Goal: Task Accomplishment & Management: Manage account settings

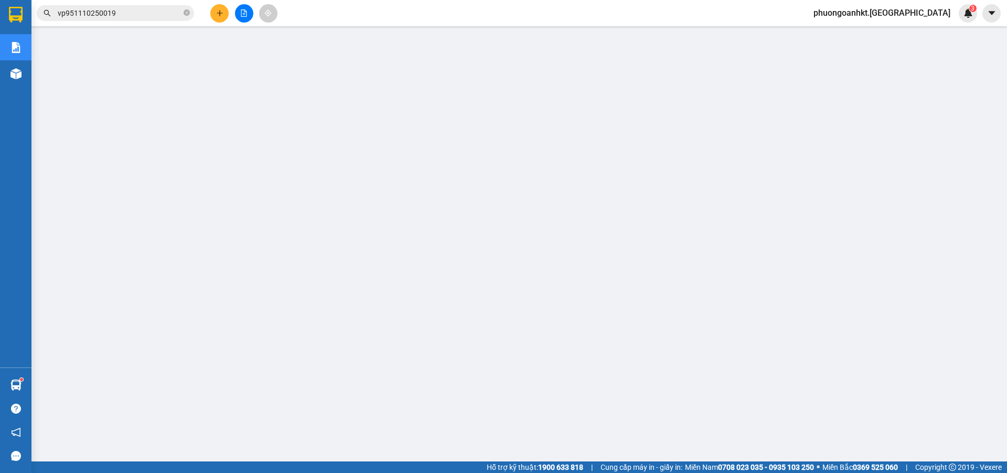
click at [120, 10] on input "vp951110250019" at bounding box center [120, 13] width 124 height 12
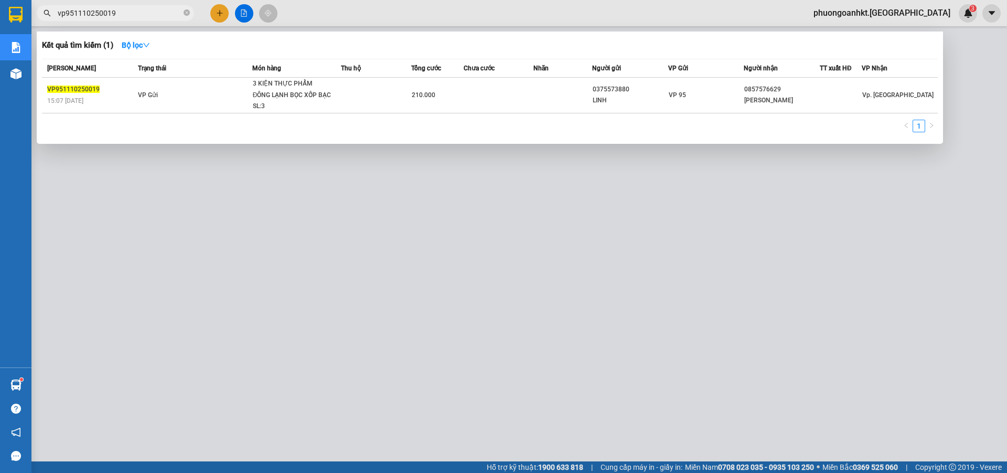
drag, startPoint x: 120, startPoint y: 10, endPoint x: 83, endPoint y: 22, distance: 37.8
click at [83, 22] on div "Kết quả tìm kiếm ( 1 ) Bộ lọc Mã ĐH Trạng thái Món hàng Thu hộ Tổng cước Chưa c…" at bounding box center [102, 13] width 205 height 18
paste input "VP950809250021"
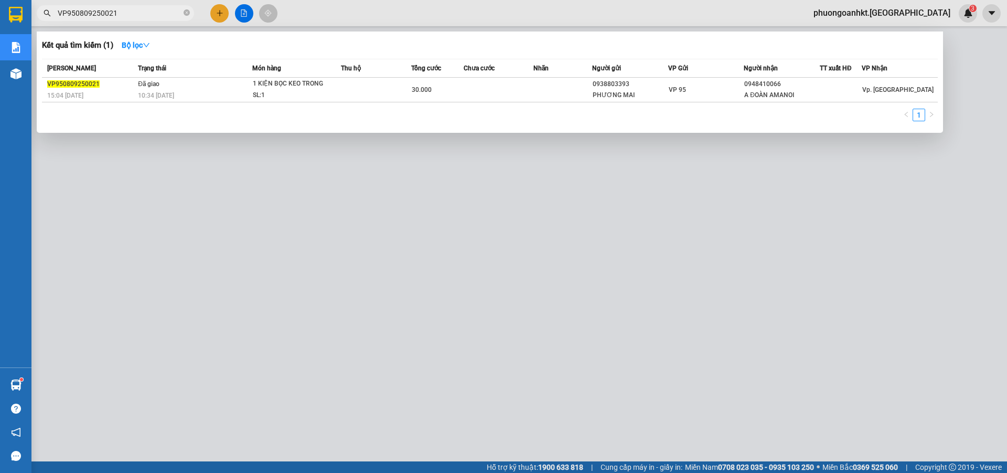
drag, startPoint x: 126, startPoint y: 13, endPoint x: 79, endPoint y: 3, distance: 48.3
click at [54, 5] on div "Kết quả tìm kiếm ( 1 ) Bộ lọc Mã ĐH Trạng thái Món hàng Thu hộ Tổng cước Chưa c…" at bounding box center [102, 13] width 205 height 18
paste input "ADV0609250018"
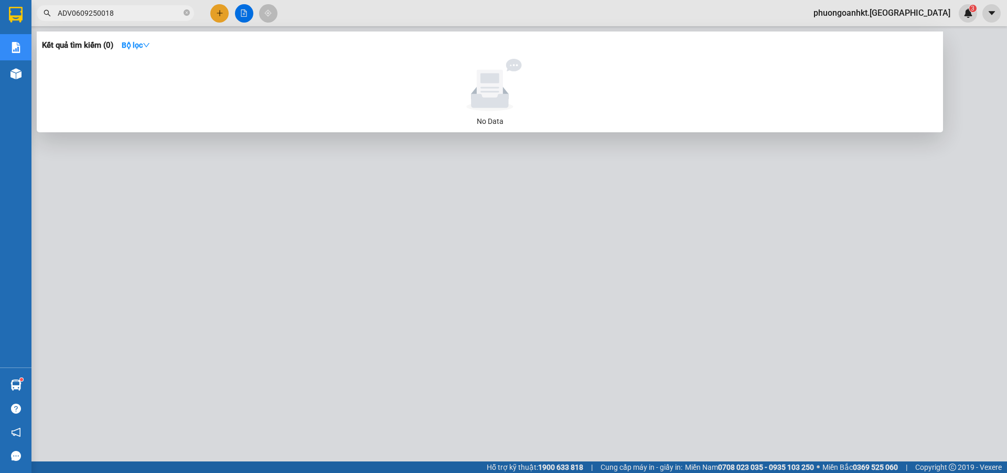
type input "ADV0609250018"
drag, startPoint x: 118, startPoint y: 17, endPoint x: 37, endPoint y: 7, distance: 81.5
click at [37, 7] on div "ADV0609250018" at bounding box center [102, 13] width 205 height 16
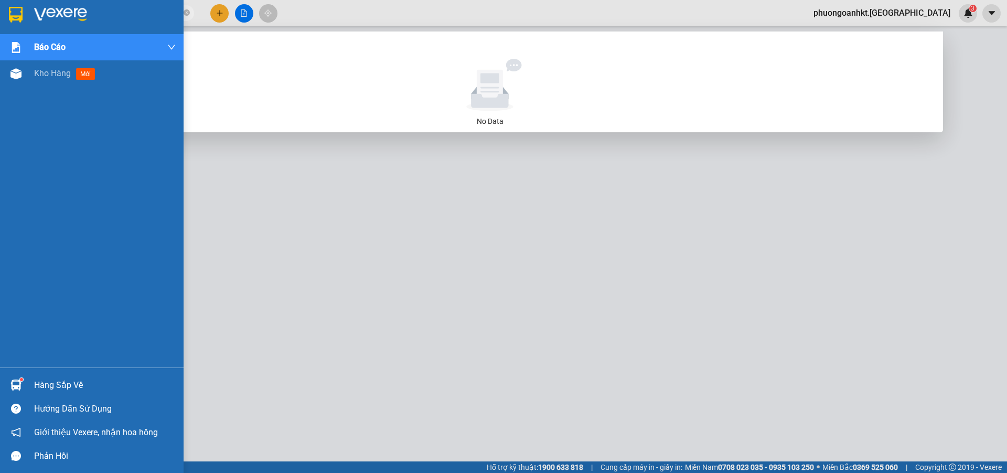
drag, startPoint x: 149, startPoint y: 12, endPoint x: 16, endPoint y: 7, distance: 132.8
click at [16, 7] on section "Kết quả tìm kiếm ( 0 ) Bộ lọc No Data ADV0609250018 phuongoanhkt.quehuong 3 Báo…" at bounding box center [503, 236] width 1007 height 473
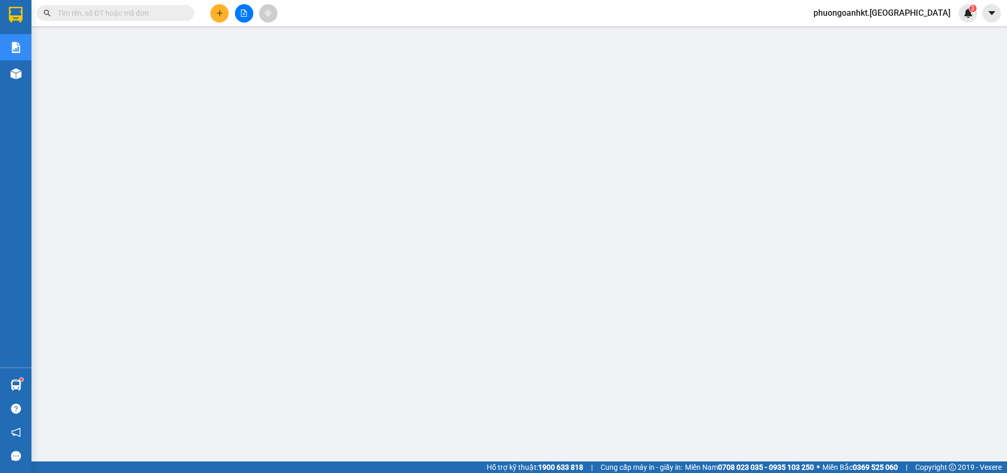
click at [153, 15] on input "text" at bounding box center [120, 13] width 124 height 12
click at [125, 16] on input "text" at bounding box center [120, 13] width 124 height 12
paste input "PR0310250159"
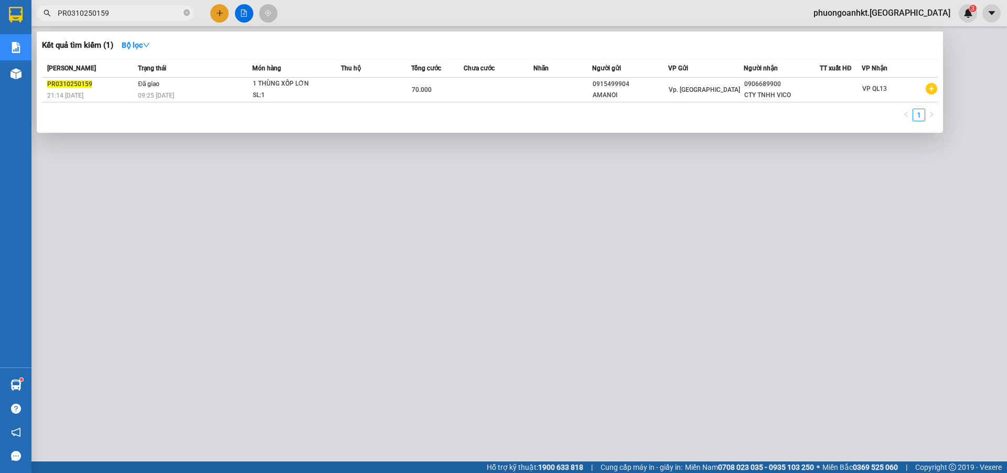
click at [144, 21] on div at bounding box center [503, 236] width 1007 height 473
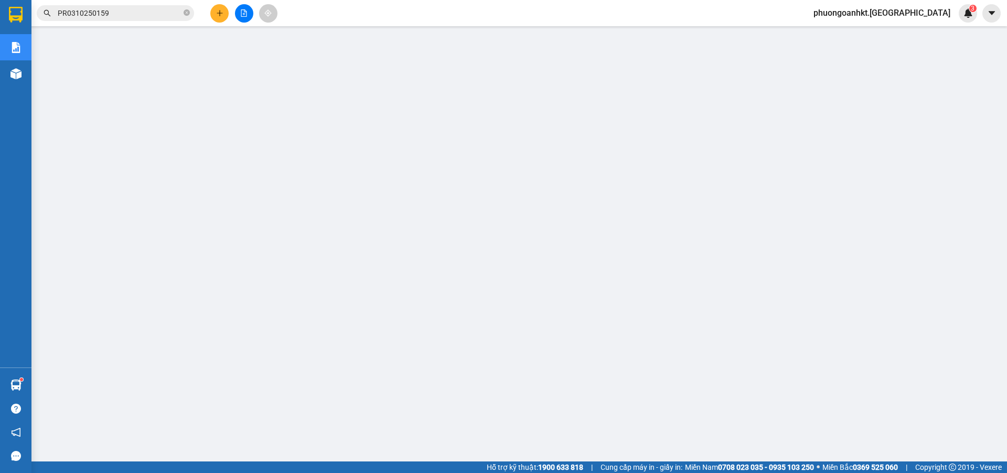
click at [127, 11] on input "PR0310250159" at bounding box center [120, 13] width 124 height 12
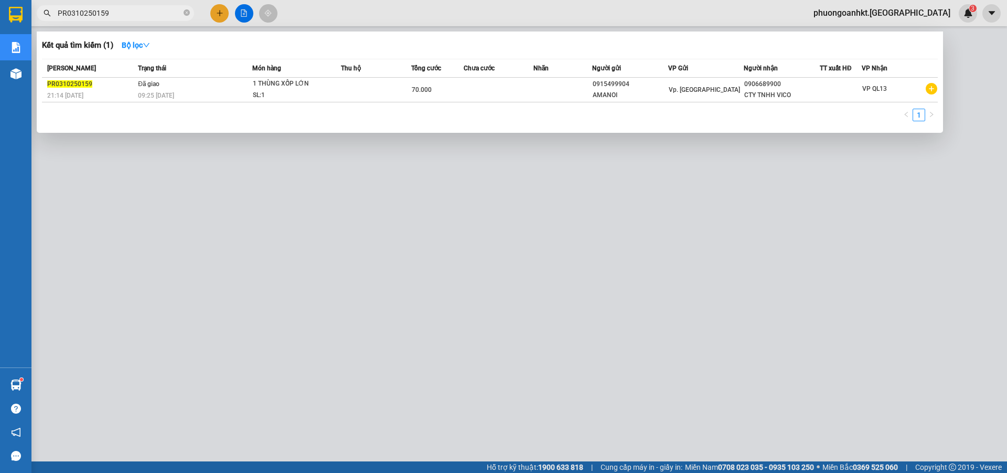
drag, startPoint x: 127, startPoint y: 11, endPoint x: 54, endPoint y: 23, distance: 74.4
click at [54, 23] on div "Kết quả tìm kiếm ( 1 ) Bộ lọc Mã ĐH Trạng thái Món hàng Thu hộ Tổng cước Chưa c…" at bounding box center [102, 13] width 205 height 18
paste input "QL130310250010"
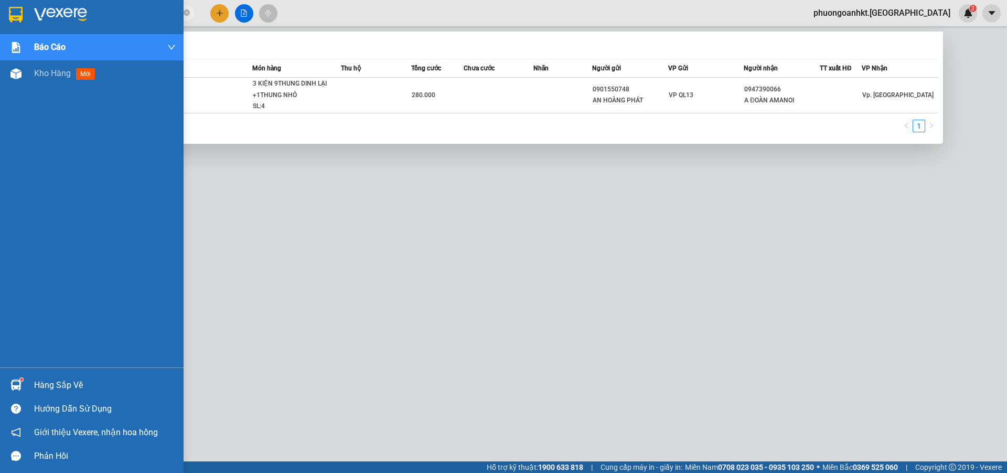
drag, startPoint x: 121, startPoint y: 16, endPoint x: 0, endPoint y: 24, distance: 121.5
click at [0, 24] on section "Kết quả tìm kiếm ( 1 ) Bộ lọc Mã ĐH Trạng thái Món hàng Thu hộ Tổng cước Chưa c…" at bounding box center [503, 236] width 1007 height 473
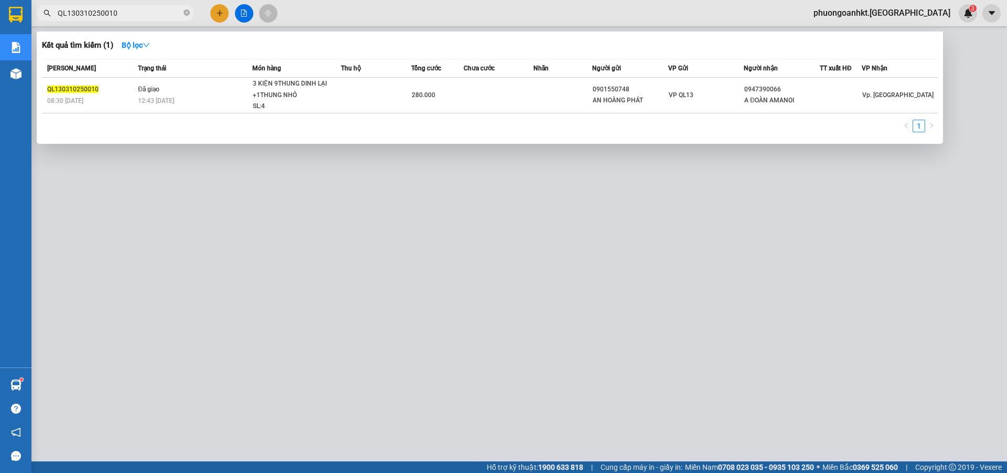
paste input "38"
drag, startPoint x: 132, startPoint y: 12, endPoint x: 46, endPoint y: 14, distance: 86.1
click at [46, 14] on div "QL130310250038" at bounding box center [102, 13] width 205 height 16
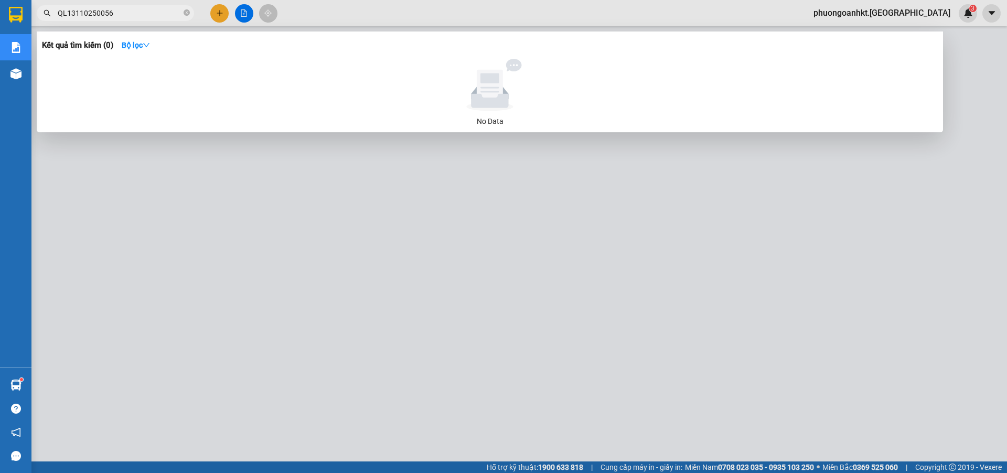
click at [79, 10] on input "QL13110250056" at bounding box center [120, 13] width 124 height 12
type input "QL131110250056"
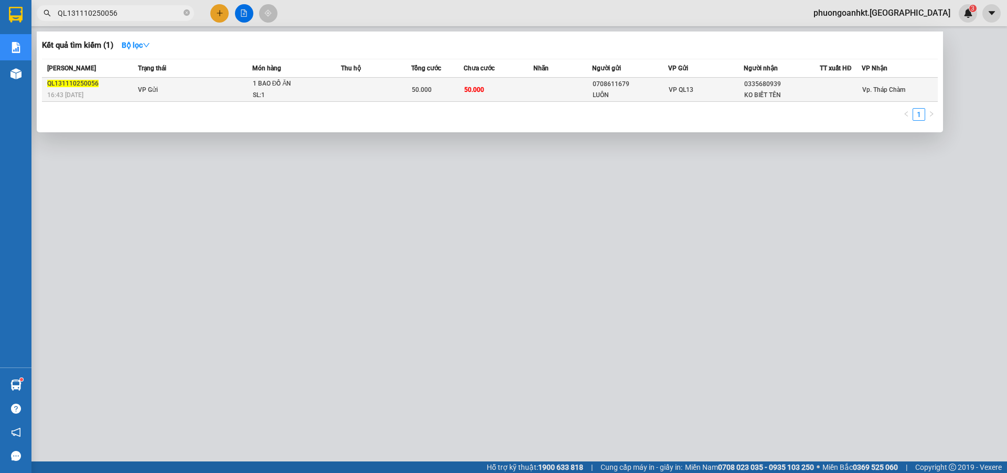
click at [210, 87] on td "VP Gửi" at bounding box center [193, 90] width 117 height 24
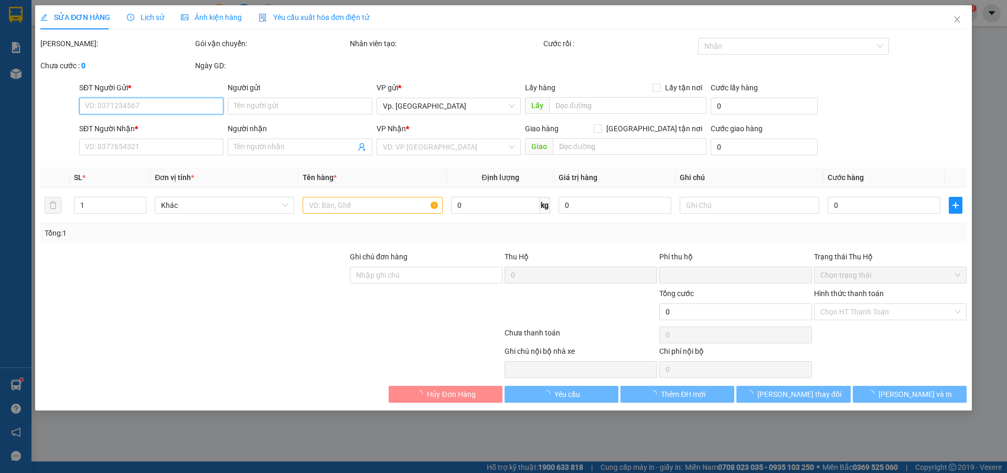
type input "0708611679"
type input "LUÔN"
type input "0335680939"
type input "KO BIẾT TÊN"
type input "0"
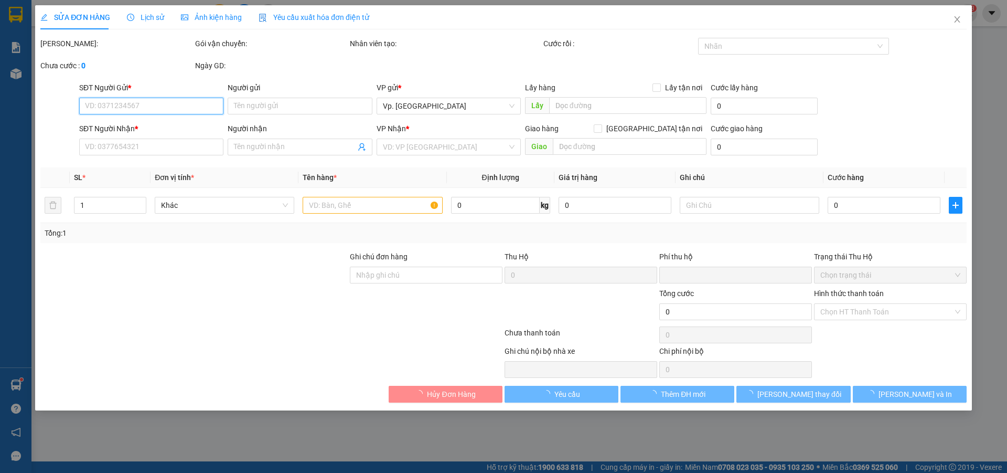
type input "50.000"
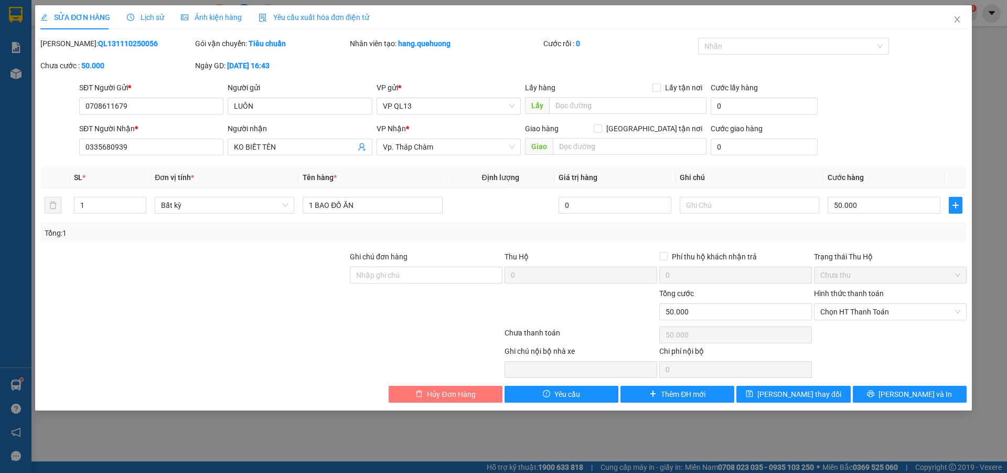
click at [437, 390] on span "Hủy Đơn Hàng" at bounding box center [451, 394] width 48 height 12
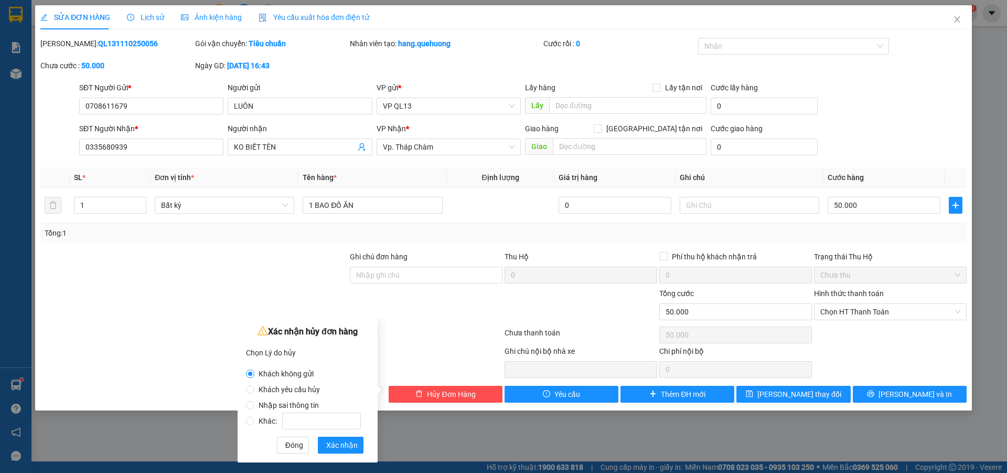
click at [254, 388] on span "Khách yêu cầu hủy" at bounding box center [289, 389] width 70 height 8
click at [254, 388] on input "Khách yêu cầu hủy" at bounding box center [250, 389] width 8 height 8
radio input "true"
radio input "false"
click at [345, 444] on span "Xác nhận" at bounding box center [341, 445] width 31 height 12
